Goal: Task Accomplishment & Management: Use online tool/utility

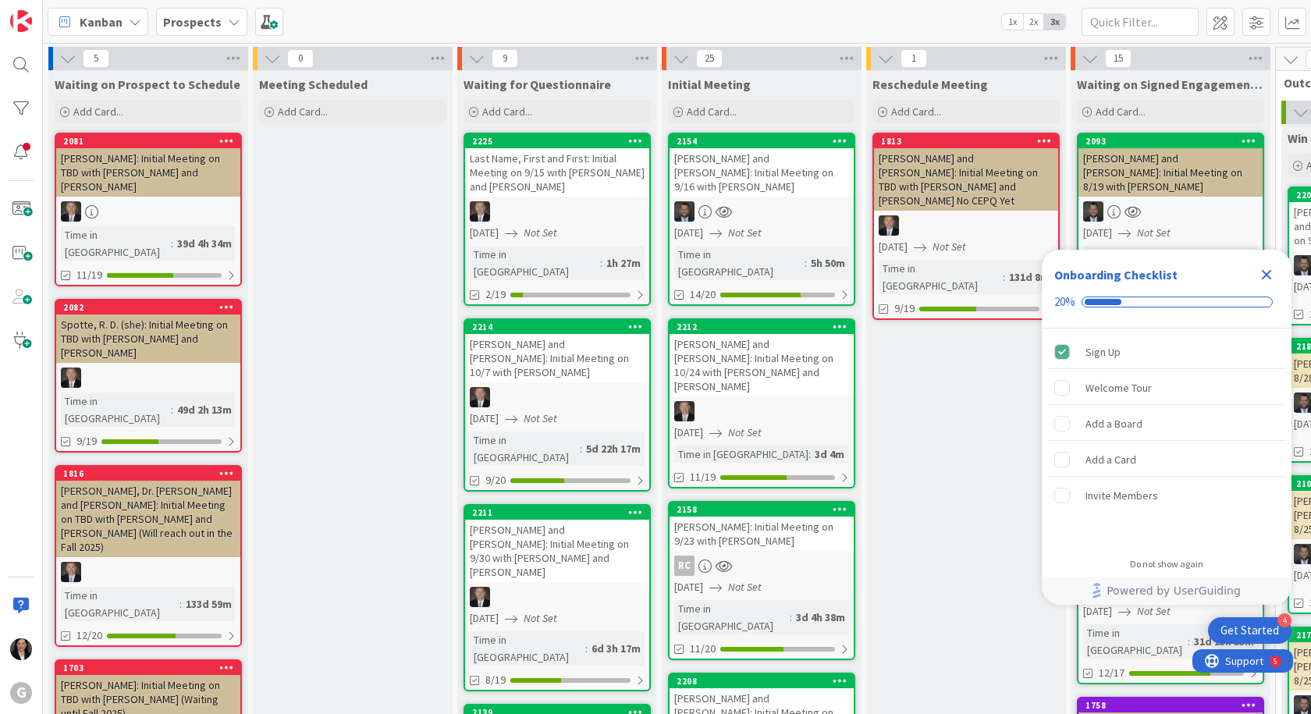
click at [1271, 271] on icon "Close Checklist" at bounding box center [1266, 275] width 10 height 10
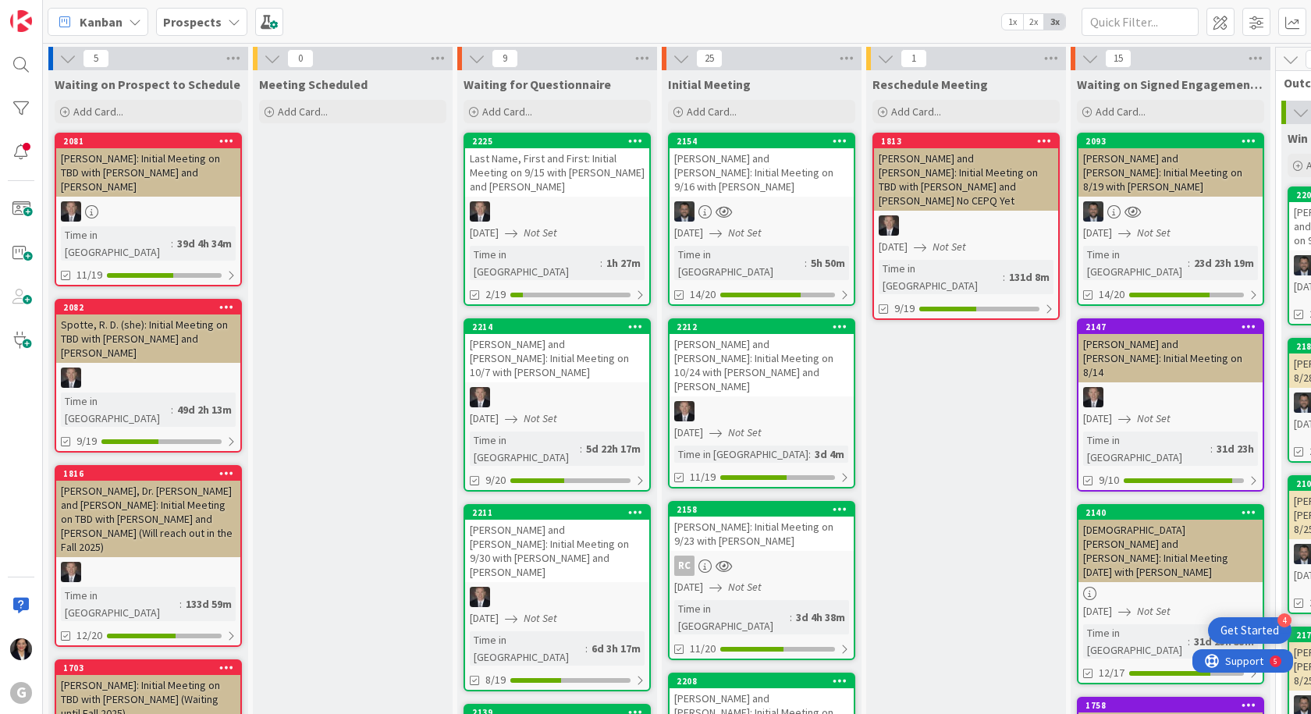
click at [1144, 193] on div "[PERSON_NAME] and [PERSON_NAME]: Initial Meeting on 8/19 with [PERSON_NAME]" at bounding box center [1170, 172] width 184 height 48
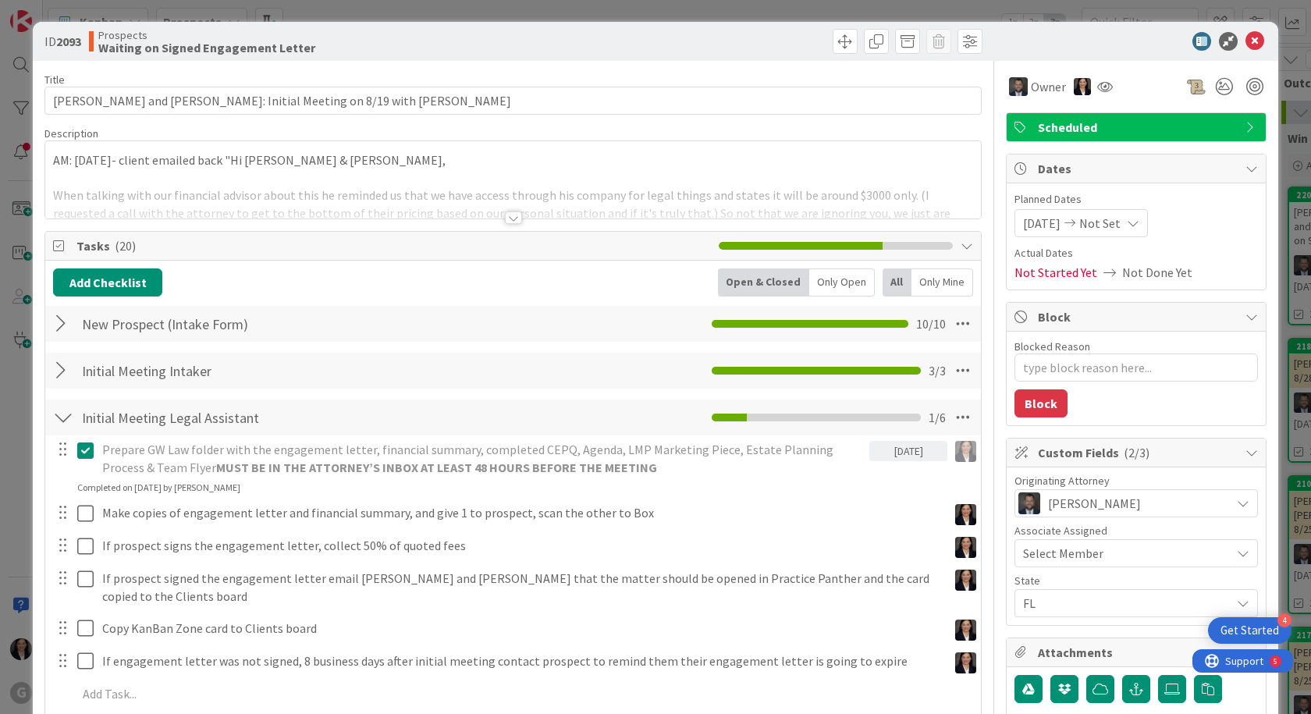
click at [55, 161] on div "AM: [DATE]- client emailed back "Hi [PERSON_NAME] & [PERSON_NAME], When talking…" at bounding box center [512, 179] width 935 height 77
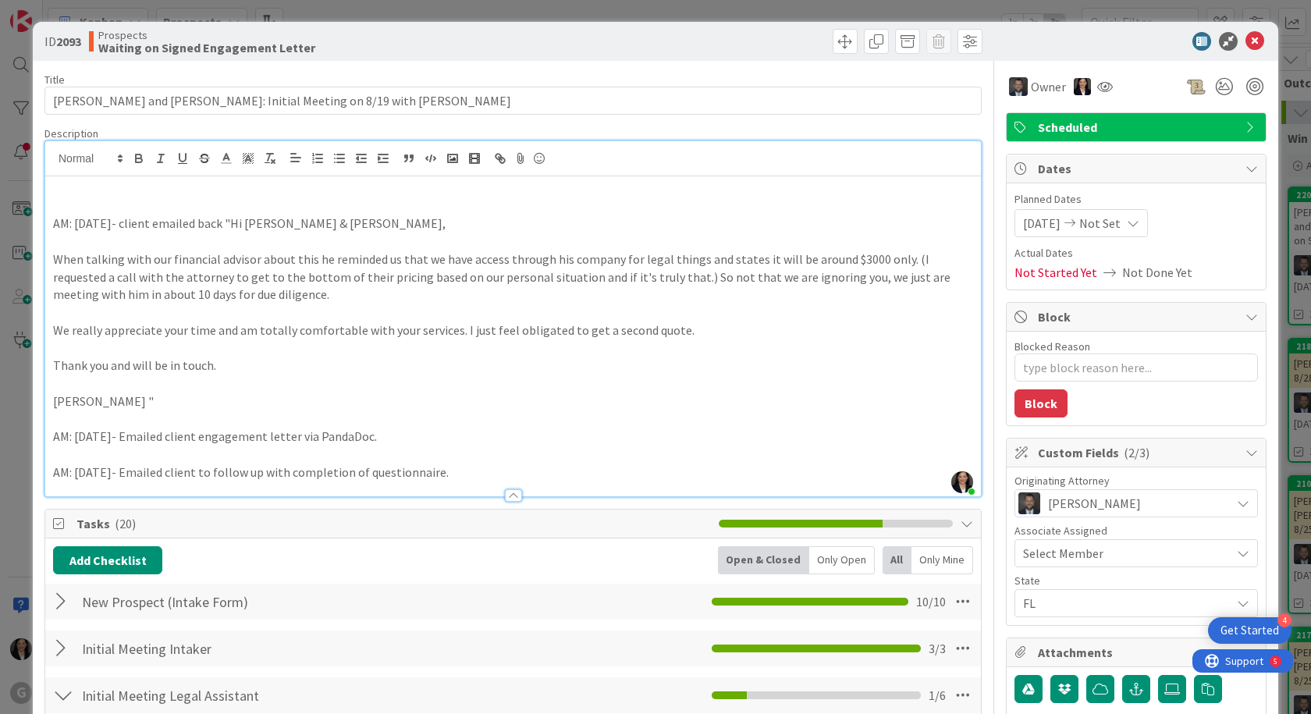
click at [57, 183] on p at bounding box center [513, 188] width 920 height 18
type textarea "x"
drag, startPoint x: 211, startPoint y: 197, endPoint x: 221, endPoint y: 191, distance: 11.9
click at [211, 197] on p at bounding box center [513, 206] width 920 height 18
click at [222, 190] on p "AM: [DATE] client emailed" at bounding box center [513, 188] width 920 height 18
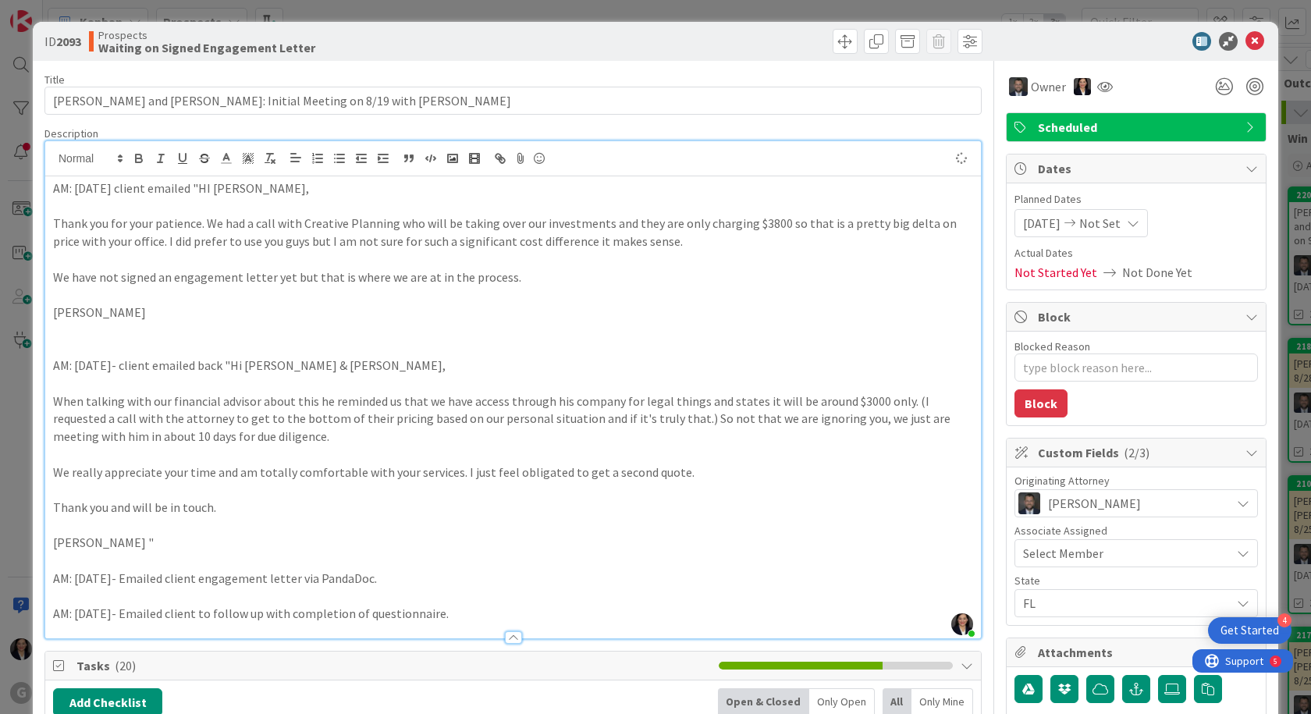
type textarea "x"
click at [1245, 42] on icon at bounding box center [1254, 41] width 19 height 19
